Goal: Information Seeking & Learning: Understand process/instructions

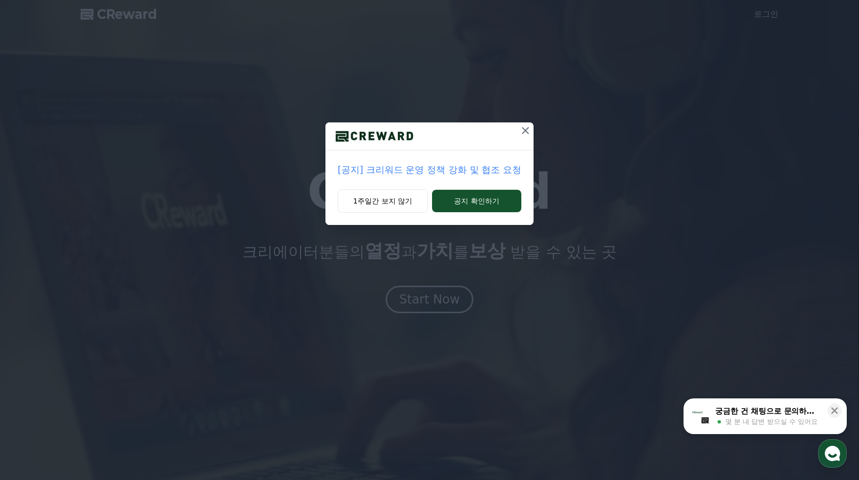
click at [522, 134] on icon at bounding box center [525, 130] width 12 height 12
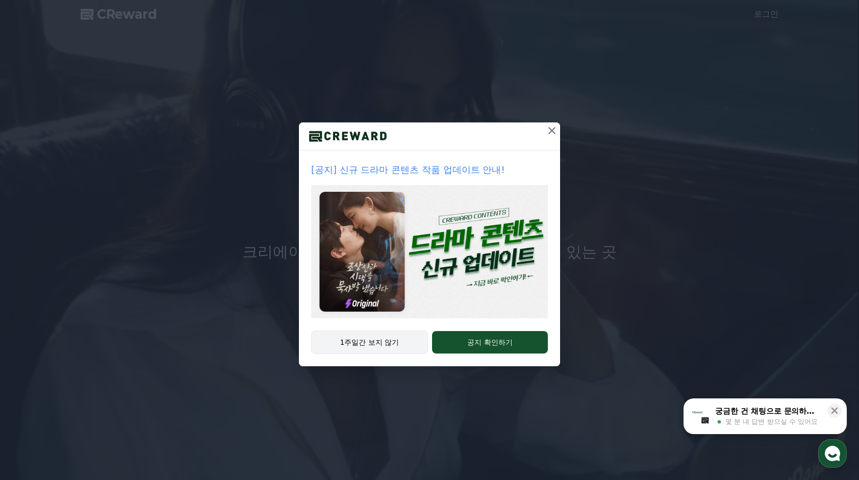
click at [375, 341] on button "1주일간 보지 않기" at bounding box center [369, 342] width 117 height 23
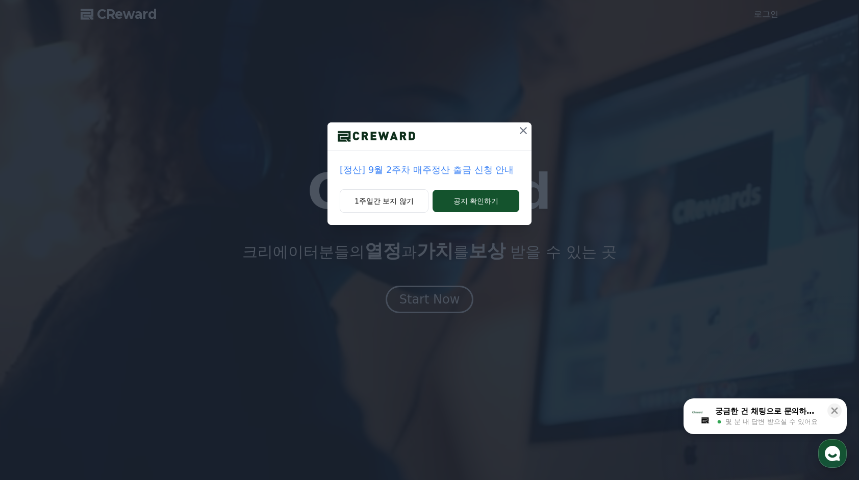
click at [369, 215] on div "1주일간 보지 않기 공지 확인하기" at bounding box center [430, 207] width 204 height 36
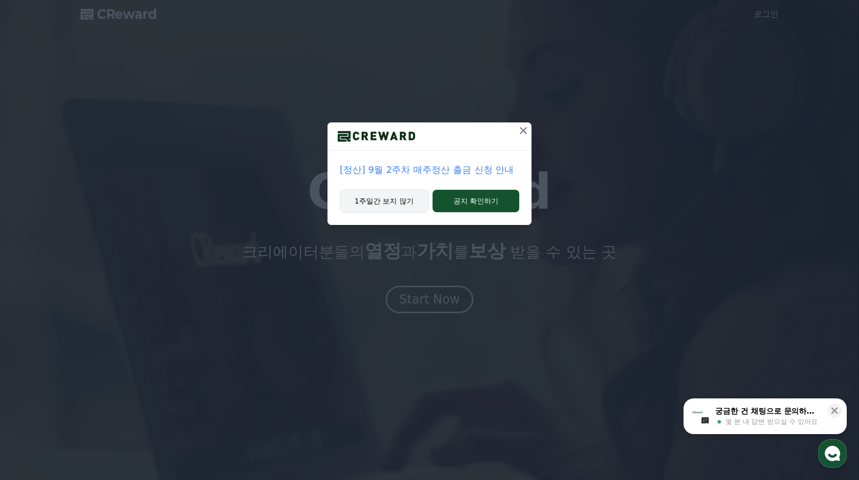
click at [378, 204] on button "1주일간 보지 않기" at bounding box center [384, 200] width 89 height 23
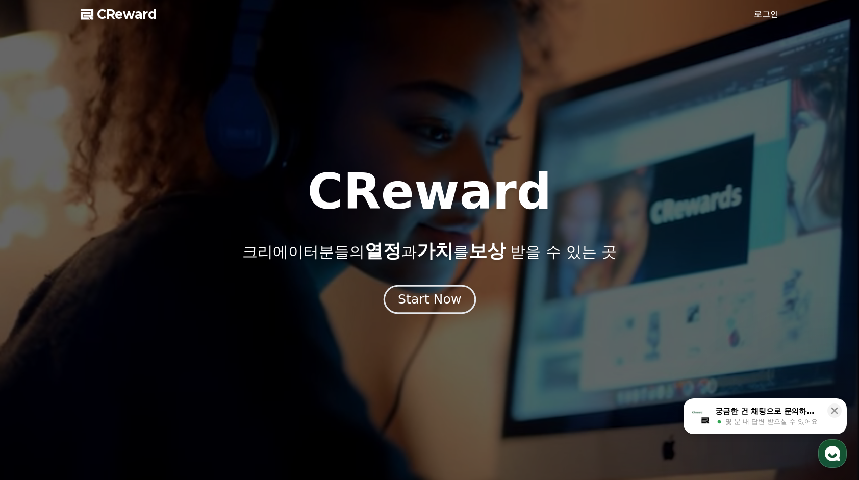
click at [445, 300] on div "Start Now" at bounding box center [429, 299] width 63 height 17
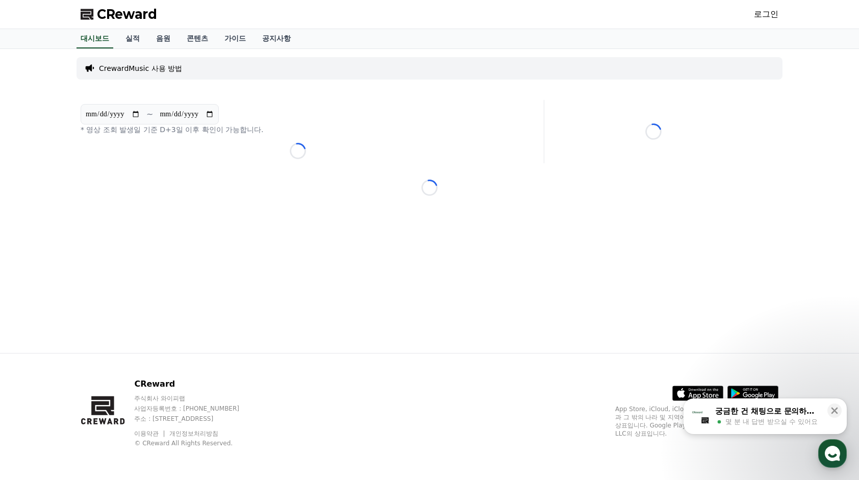
drag, startPoint x: 143, startPoint y: 82, endPoint x: 146, endPoint y: 69, distance: 13.1
click at [143, 82] on div "CrewardMusic 사용 방법" at bounding box center [430, 68] width 706 height 31
click at [146, 68] on p "CrewardMusic 사용 방법" at bounding box center [140, 68] width 83 height 10
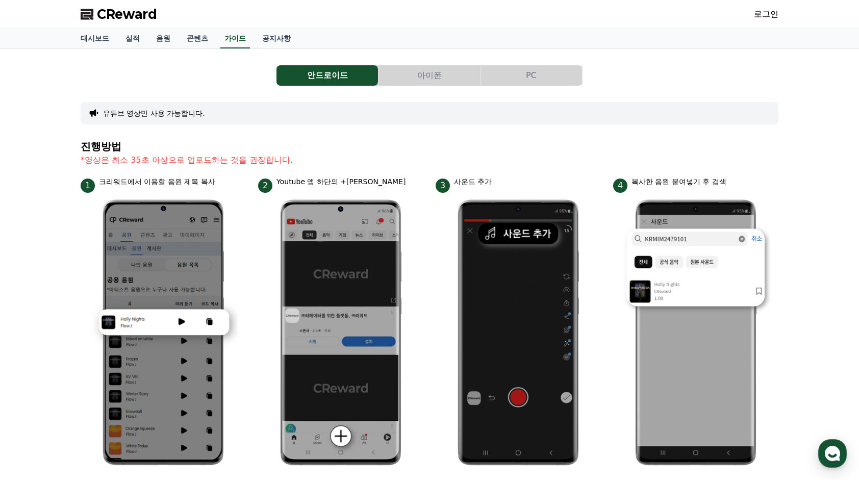
click at [174, 153] on section "진행방법 *영상은 최소 35초 이상으로 업로드하는 것을 권장합니다." at bounding box center [430, 159] width 698 height 36
drag, startPoint x: 178, startPoint y: 162, endPoint x: 237, endPoint y: 159, distance: 58.7
click at [237, 159] on p "*영상은 최소 35초 이상으로 업로드하는 것을 권장합니다." at bounding box center [430, 160] width 698 height 12
drag, startPoint x: 237, startPoint y: 159, endPoint x: 192, endPoint y: 149, distance: 45.9
click at [192, 149] on h4 "진행방법" at bounding box center [430, 146] width 698 height 11
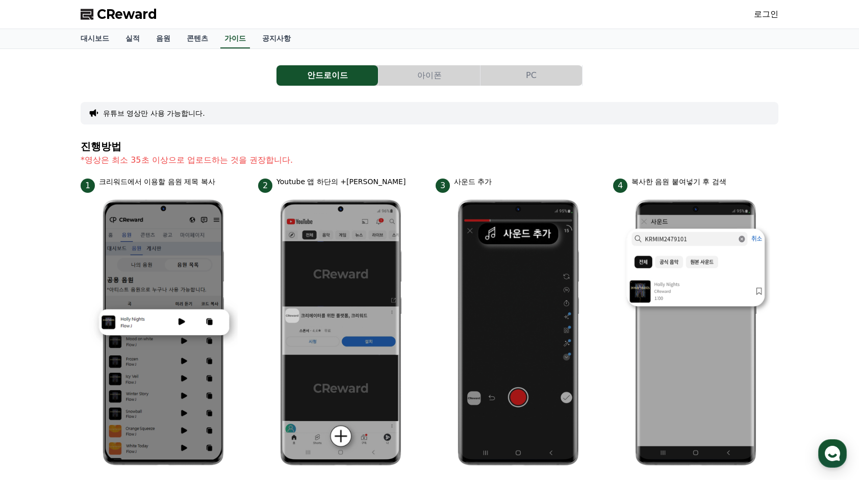
click at [442, 72] on button "아이폰" at bounding box center [430, 75] width 102 height 20
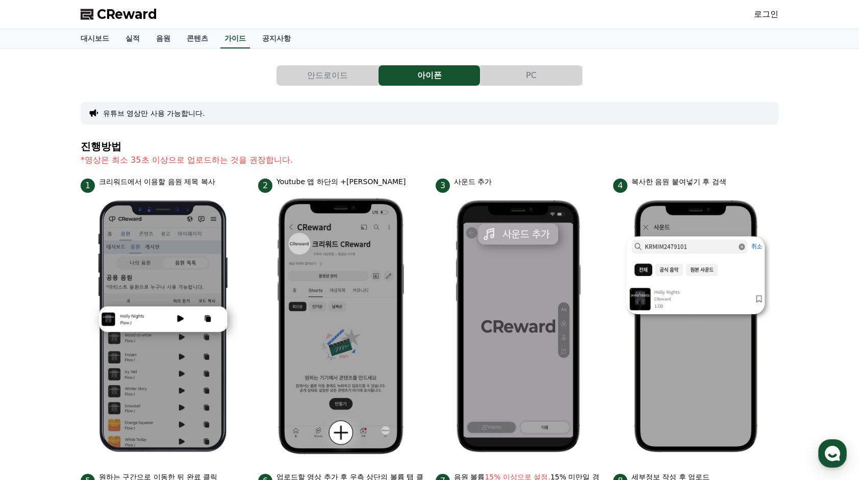
click at [768, 170] on section "진행방법 *영상은 최소 35초 이상으로 업로드하는 것을 권장합니다." at bounding box center [430, 159] width 698 height 36
